Goal: Task Accomplishment & Management: Manage account settings

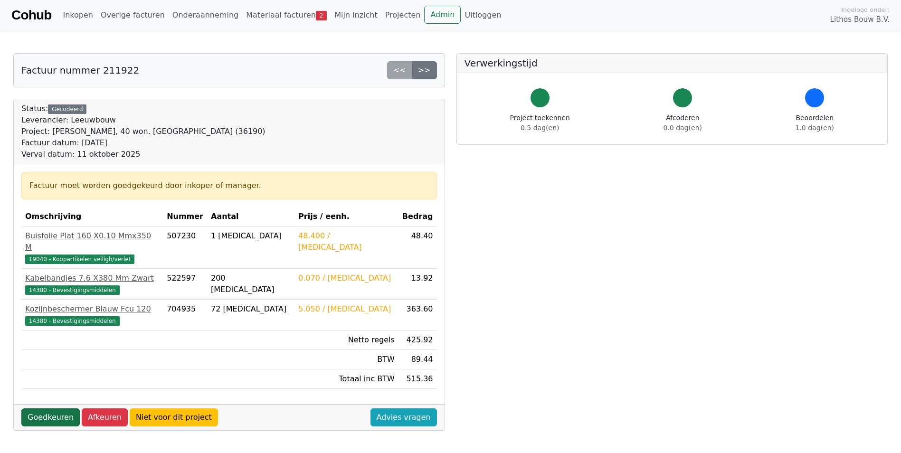
click at [70, 408] on link "Goedkeuren" at bounding box center [50, 417] width 58 height 18
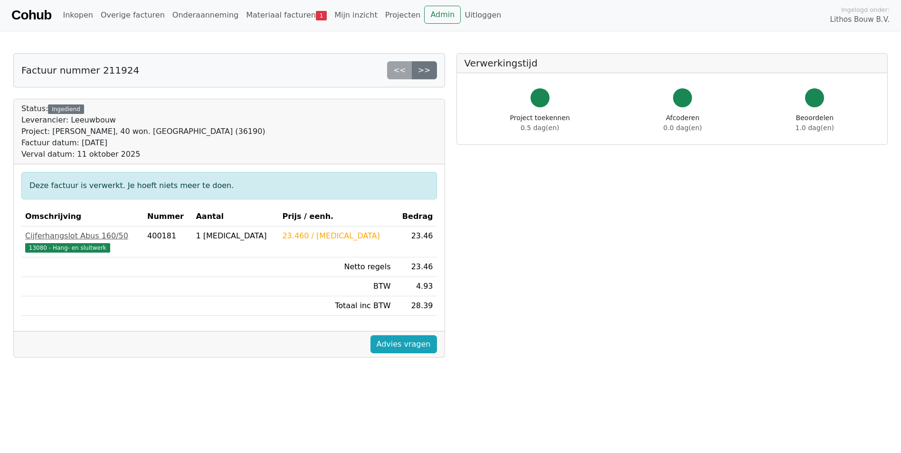
scroll to position [95, 0]
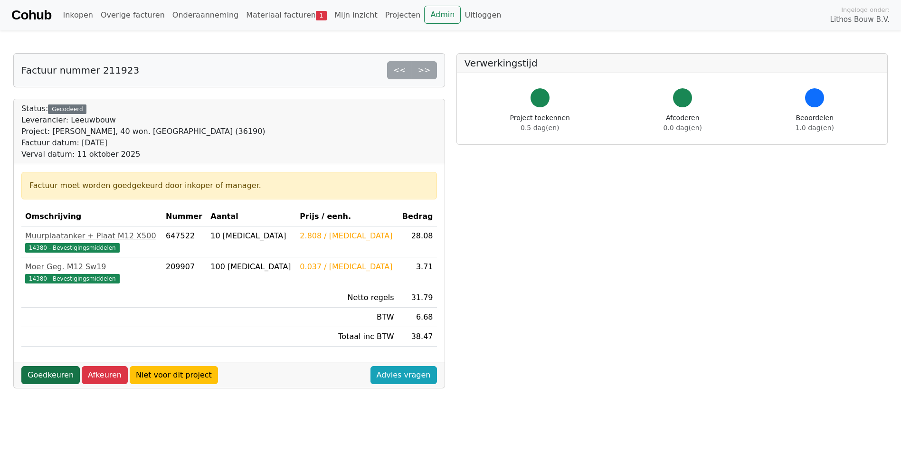
click at [63, 376] on link "Goedkeuren" at bounding box center [50, 375] width 58 height 18
